Goal: Navigation & Orientation: Understand site structure

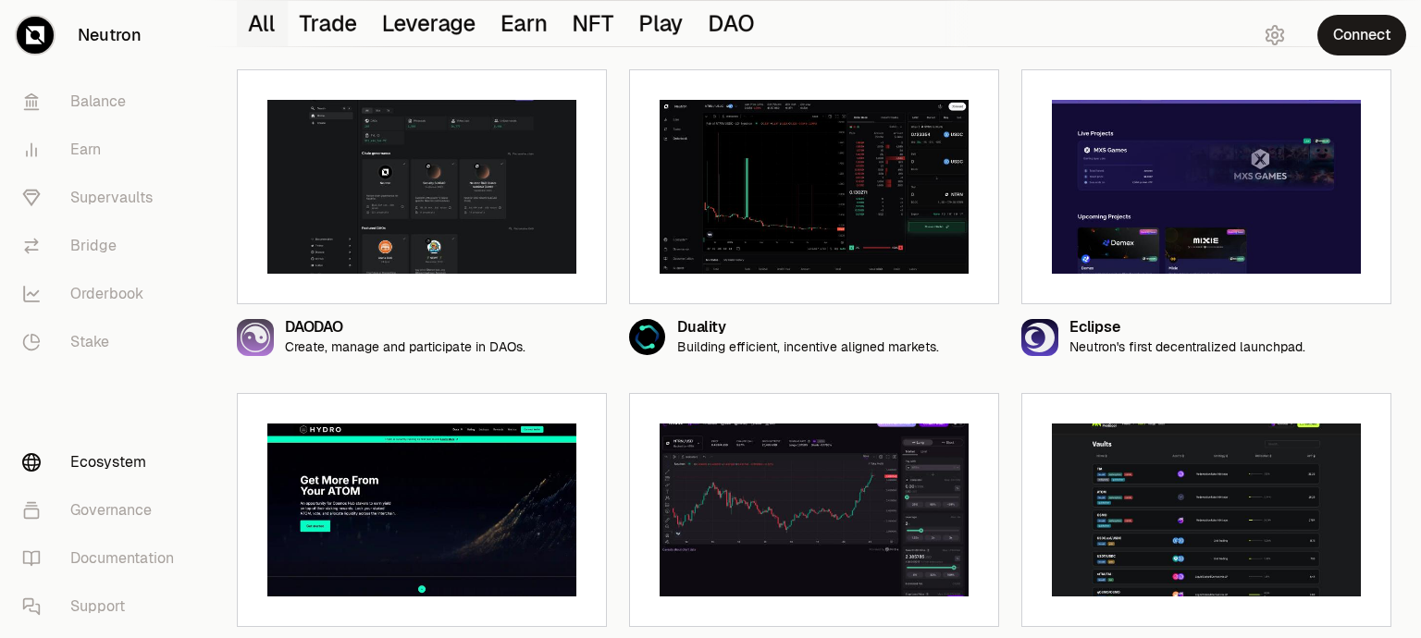
scroll to position [551, 0]
